Goal: Information Seeking & Learning: Learn about a topic

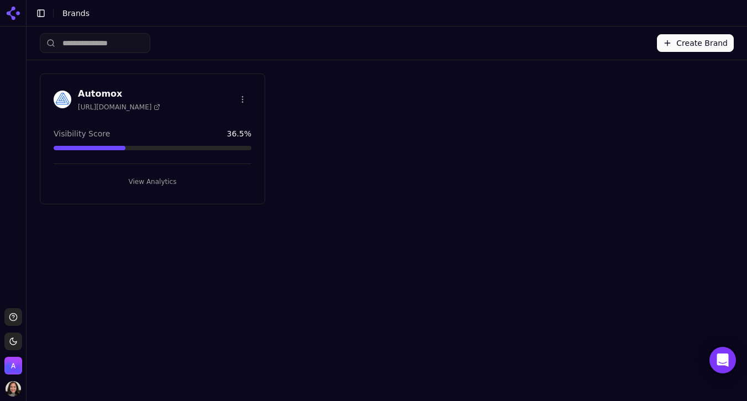
click at [37, 13] on button "Toggle Sidebar" at bounding box center [40, 13] width 15 height 15
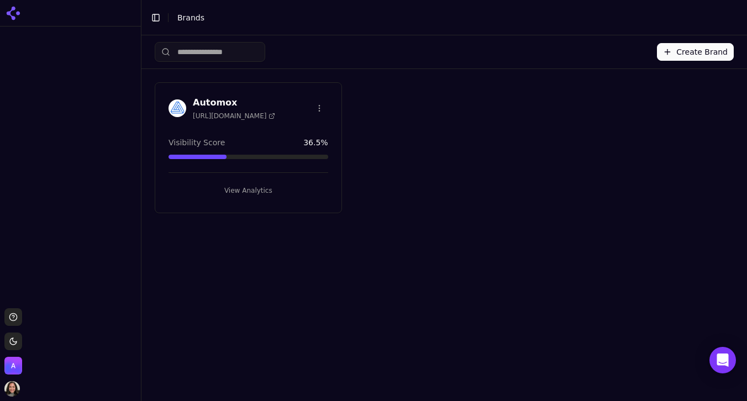
click at [155, 20] on button "Toggle Sidebar" at bounding box center [155, 17] width 15 height 15
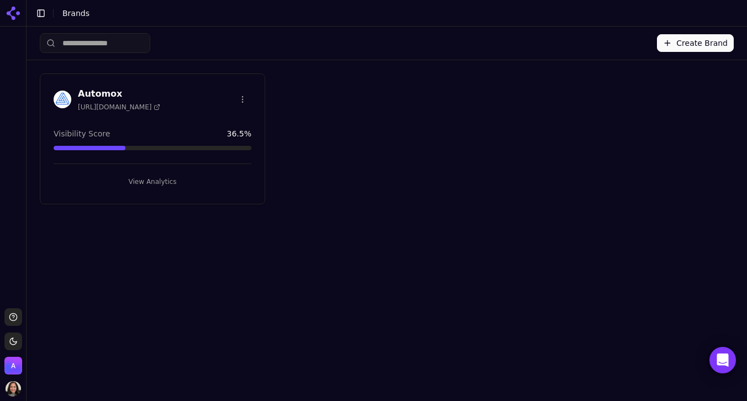
click at [129, 95] on h3 "Automox" at bounding box center [119, 93] width 82 height 13
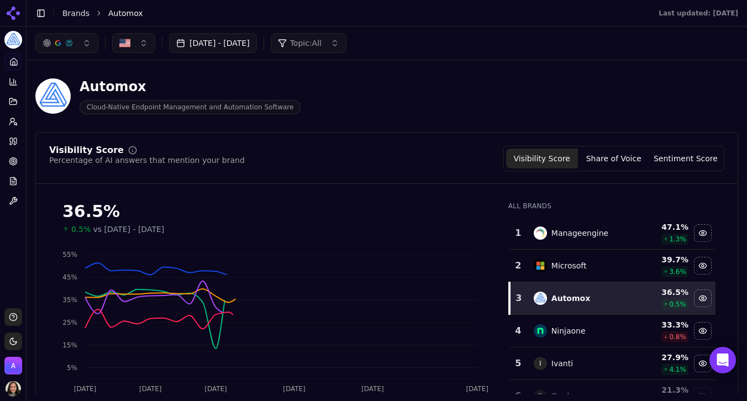
click at [39, 13] on button "Toggle Sidebar" at bounding box center [40, 13] width 15 height 15
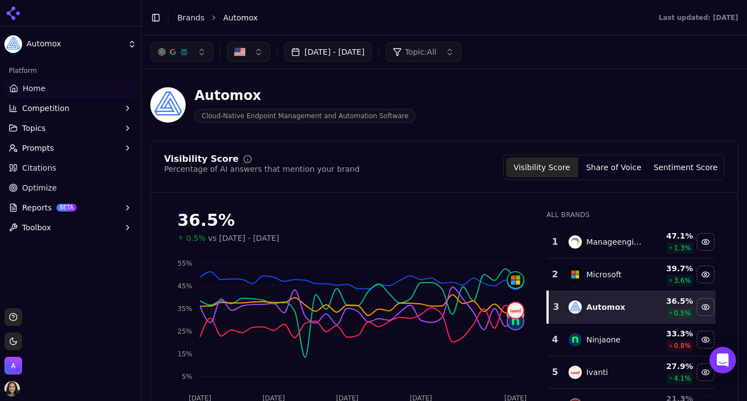
click at [130, 126] on icon "button" at bounding box center [127, 128] width 9 height 9
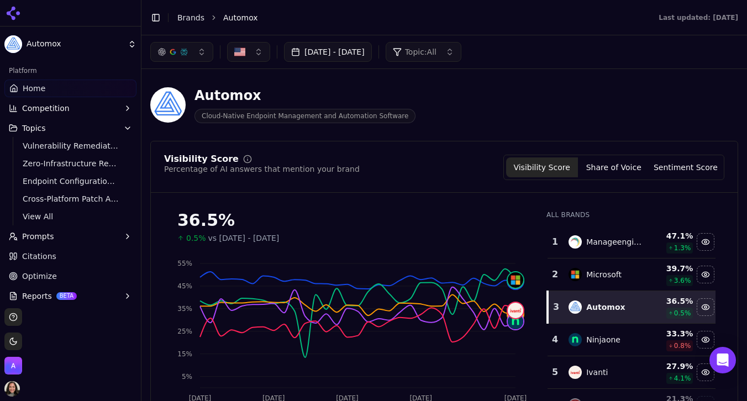
click at [116, 254] on link "Citations" at bounding box center [70, 257] width 132 height 18
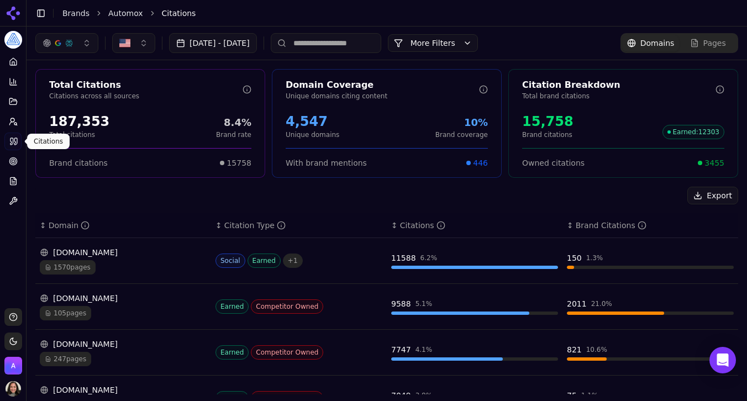
click at [170, 253] on div "[DOMAIN_NAME]" at bounding box center [123, 252] width 167 height 11
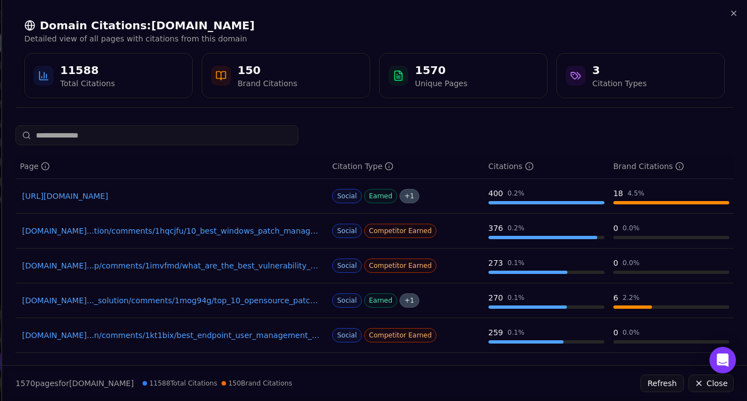
click at [190, 195] on link "[URL][DOMAIN_NAME]" at bounding box center [171, 196] width 299 height 11
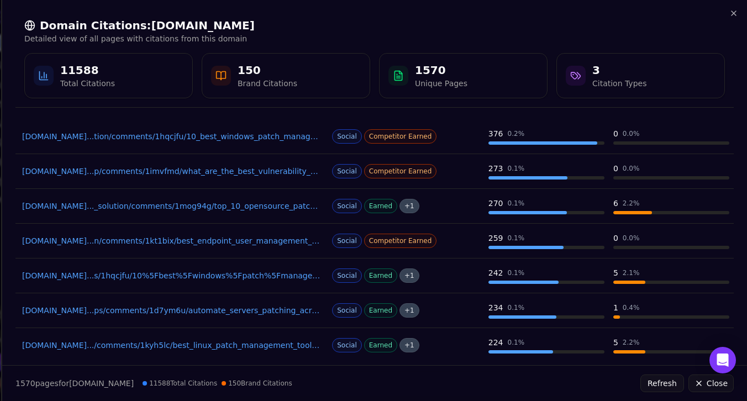
scroll to position [206, 0]
